Goal: Task Accomplishment & Management: Manage account settings

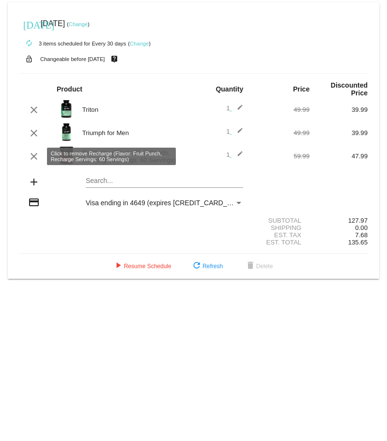
click at [32, 160] on mat-icon "clear" at bounding box center [34, 157] width 12 height 12
click at [37, 156] on mat-icon "clear" at bounding box center [34, 157] width 12 height 12
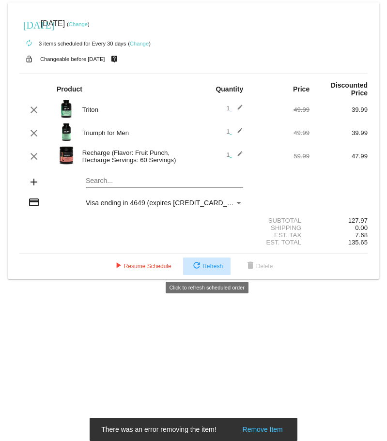
click at [205, 266] on span "refresh Refresh" at bounding box center [207, 266] width 32 height 7
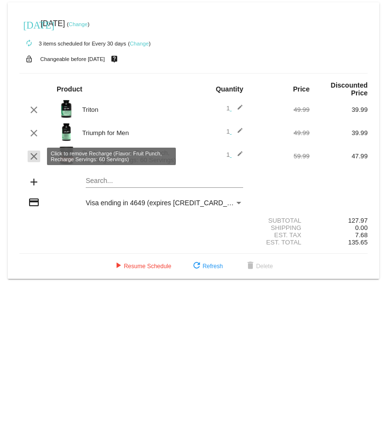
click at [34, 158] on mat-icon "clear" at bounding box center [34, 157] width 12 height 12
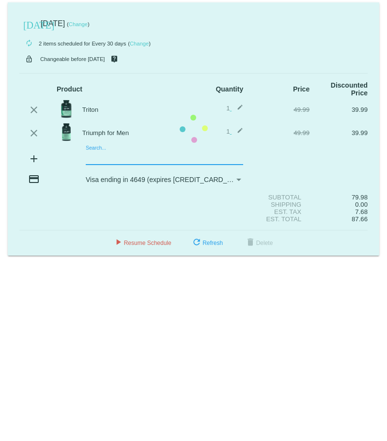
click at [88, 158] on mat-card "today Jun 25 2025 ( Change ) autorenew 2 items scheduled for Every 30 days ( Ch…" at bounding box center [194, 128] width 372 height 253
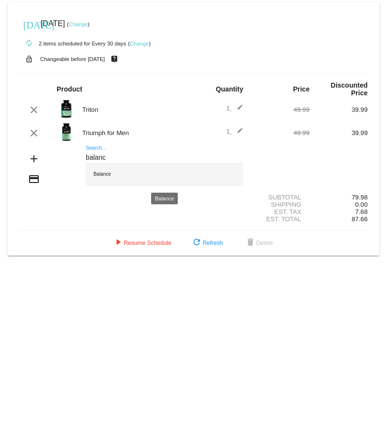
type input "balanc"
click at [146, 178] on div "Balance" at bounding box center [164, 174] width 157 height 23
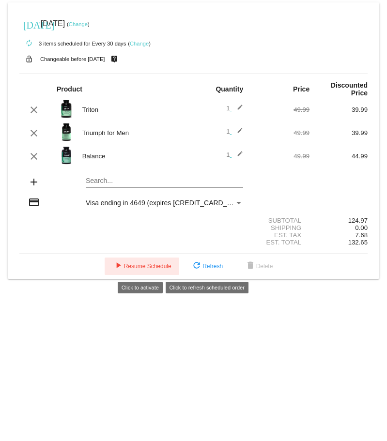
click at [108, 265] on button "play_arrow Resume Schedule" at bounding box center [142, 266] width 75 height 17
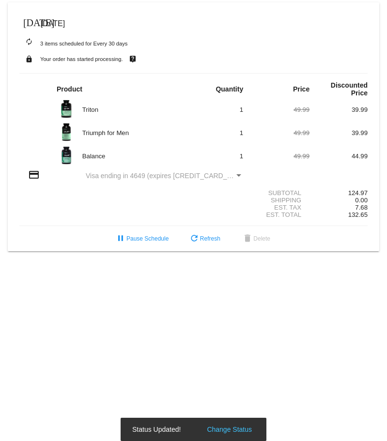
click at [65, 20] on span "[DATE]" at bounding box center [53, 23] width 24 height 8
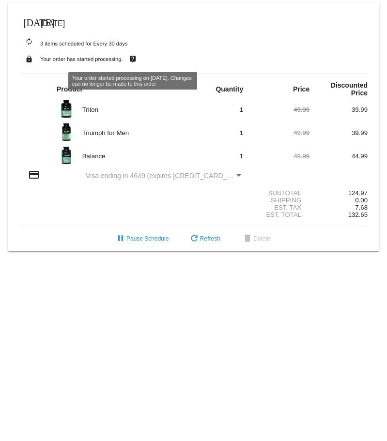
click at [129, 16] on div "today Jun 25 2025" at bounding box center [193, 23] width 348 height 19
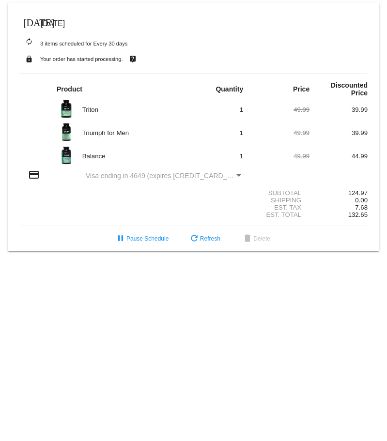
click at [51, 24] on span "[DATE]" at bounding box center [53, 23] width 24 height 8
drag, startPoint x: 204, startPoint y: 233, endPoint x: 208, endPoint y: 238, distance: 7.0
click at [205, 235] on button "refresh Refresh" at bounding box center [204, 238] width 47 height 17
click at [54, 18] on div "today Jun 25 2025" at bounding box center [193, 23] width 348 height 19
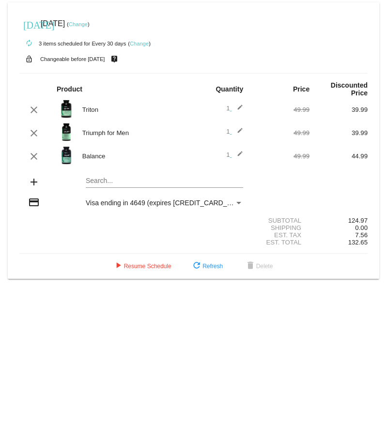
click at [88, 23] on link "Change" at bounding box center [78, 24] width 19 height 6
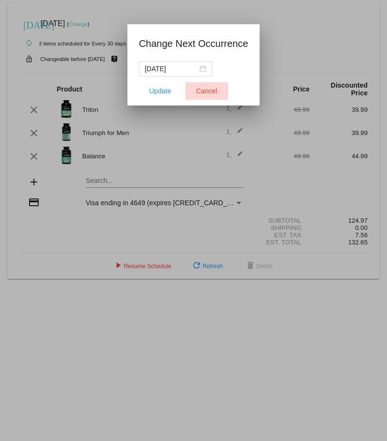
click at [201, 83] on button "Cancel" at bounding box center [207, 90] width 43 height 17
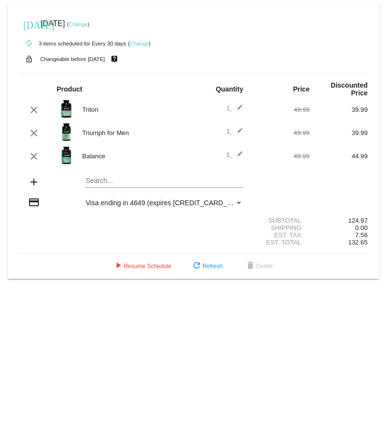
click at [88, 21] on link "Change" at bounding box center [78, 24] width 19 height 6
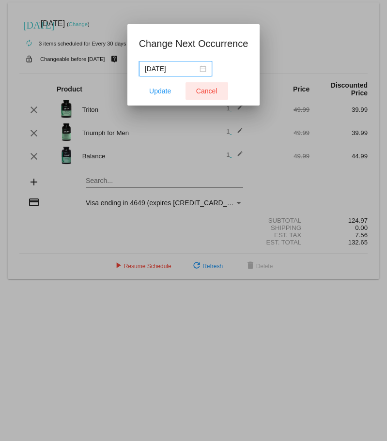
click at [218, 93] on button "Cancel" at bounding box center [207, 90] width 43 height 17
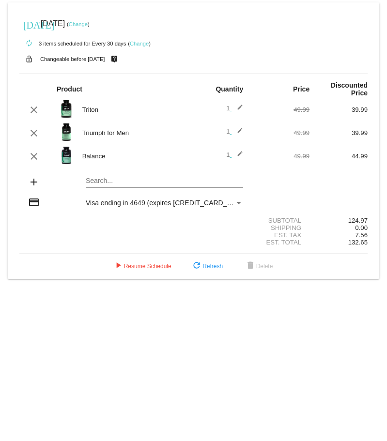
click at [88, 25] on link "Change" at bounding box center [78, 24] width 19 height 6
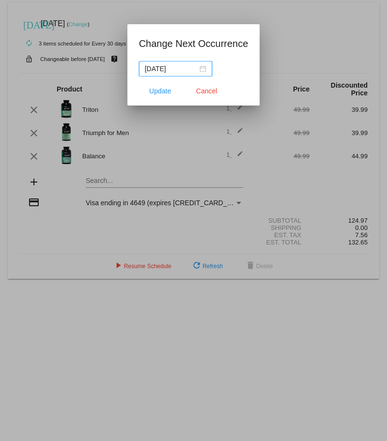
click at [201, 66] on div "2025-06-25" at bounding box center [176, 68] width 62 height 11
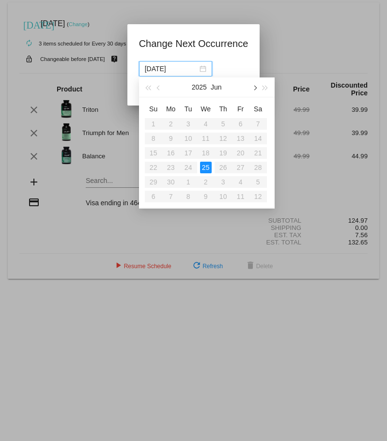
click at [253, 86] on button "button" at bounding box center [254, 87] width 11 height 19
click at [178, 168] on table "Su Mo Tu We Th Fr Sa 27 28 29 30 31 1 2 3 4 5 6 7 8 9 10 11 12 13 14 15 16 17 1…" at bounding box center [206, 152] width 122 height 103
click at [190, 166] on table "Su Mo Tu We Th Fr Sa 27 28 29 30 31 1 2 3 4 5 6 7 8 9 10 11 12 13 14 15 16 17 1…" at bounding box center [206, 152] width 122 height 103
click at [203, 164] on table "Su Mo Tu We Th Fr Sa 27 28 29 30 31 1 2 3 4 5 6 7 8 9 10 11 12 13 14 15 16 17 1…" at bounding box center [206, 152] width 122 height 103
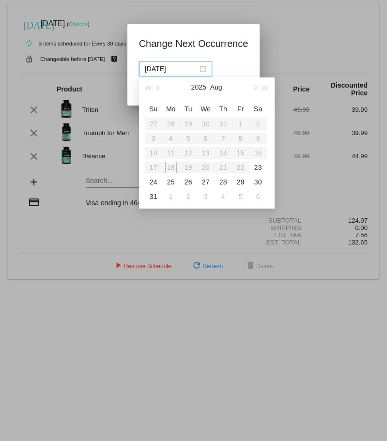
click at [218, 164] on table "Su Mo Tu We Th Fr Sa 27 28 29 30 31 1 2 3 4 5 6 7 8 9 10 11 12 13 14 15 16 17 1…" at bounding box center [206, 152] width 122 height 103
click at [231, 168] on table "Su Mo Tu We Th Fr Sa 27 28 29 30 31 1 2 3 4 5 6 7 8 9 10 11 12 13 14 15 16 17 1…" at bounding box center [206, 152] width 122 height 103
click at [243, 167] on table "Su Mo Tu We Th Fr Sa 27 28 29 30 31 1 2 3 4 5 6 7 8 9 10 11 12 13 14 15 16 17 1…" at bounding box center [206, 152] width 122 height 103
click at [240, 167] on table "Su Mo Tu We Th Fr Sa 27 28 29 30 31 1 2 3 4 5 6 7 8 9 10 11 12 13 14 15 16 17 1…" at bounding box center [206, 152] width 122 height 103
click at [49, 225] on div at bounding box center [193, 220] width 387 height 441
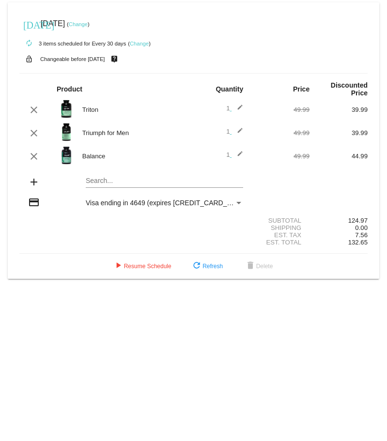
click at [94, 60] on small "Changeable before 6/22/2025" at bounding box center [72, 59] width 65 height 6
click at [88, 27] on link "Change" at bounding box center [78, 24] width 19 height 6
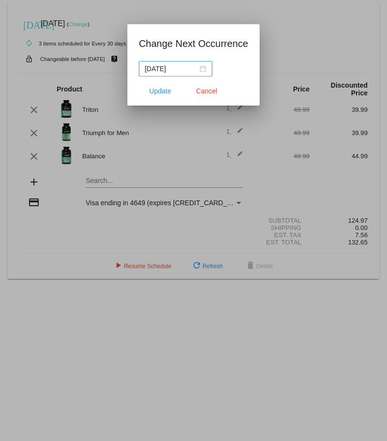
click at [160, 63] on nz-date-picker "2025-06-25" at bounding box center [175, 69] width 73 height 16
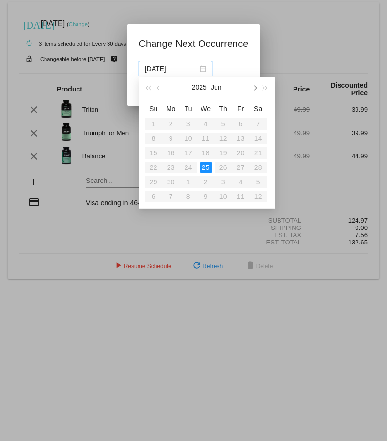
click at [256, 87] on span "button" at bounding box center [254, 88] width 5 height 5
click at [253, 87] on span "button" at bounding box center [254, 88] width 5 height 5
click at [171, 167] on table "Su Mo Tu We Th Fr Sa 27 28 29 30 31 1 2 3 4 5 6 7 8 9 10 11 12 13 14 15 16 17 1…" at bounding box center [206, 152] width 122 height 103
click at [189, 166] on table "Su Mo Tu We Th Fr Sa 27 28 29 30 31 1 2 3 4 5 6 7 8 9 10 11 12 13 14 15 16 17 1…" at bounding box center [206, 152] width 122 height 103
click at [86, 262] on div at bounding box center [193, 220] width 387 height 441
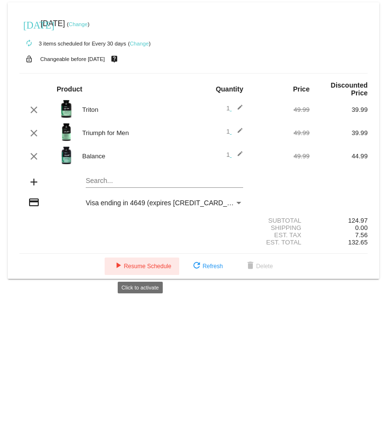
click at [131, 258] on button "play_arrow Resume Schedule" at bounding box center [142, 266] width 75 height 17
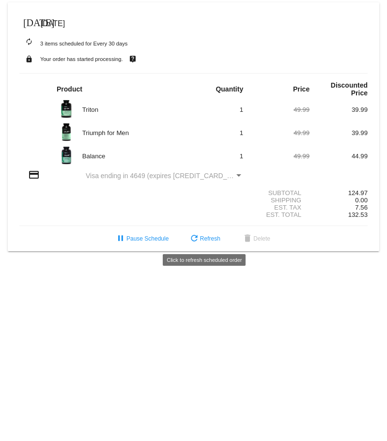
click at [207, 239] on span "refresh Refresh" at bounding box center [205, 239] width 32 height 7
click at [43, 19] on div "today Jun 25 2025" at bounding box center [193, 23] width 348 height 19
click at [55, 22] on span "[DATE]" at bounding box center [53, 23] width 24 height 8
click at [31, 18] on mat-icon "[DATE]" at bounding box center [29, 22] width 12 height 12
click at [65, 24] on span "[DATE]" at bounding box center [53, 23] width 24 height 8
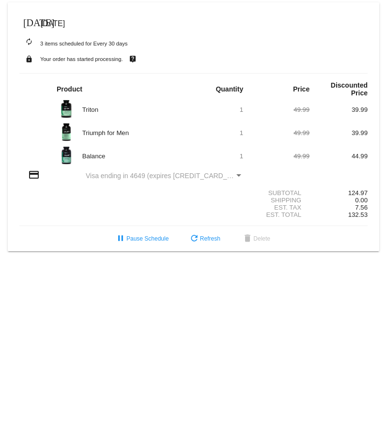
click at [31, 42] on mat-icon "autorenew" at bounding box center [29, 42] width 12 height 12
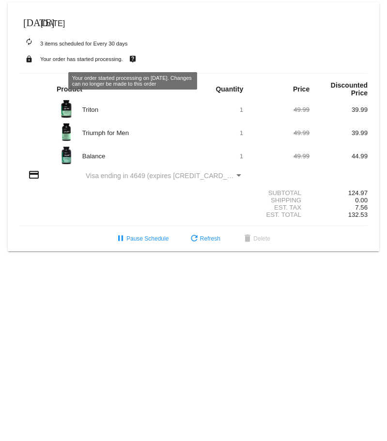
click at [31, 58] on mat-icon "lock" at bounding box center [29, 59] width 12 height 13
